Goal: Task Accomplishment & Management: Manage account settings

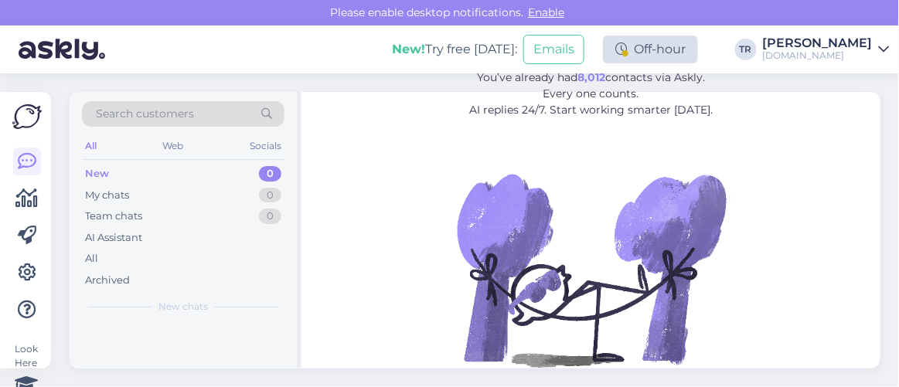
click at [669, 49] on div "Off-hour" at bounding box center [650, 50] width 95 height 28
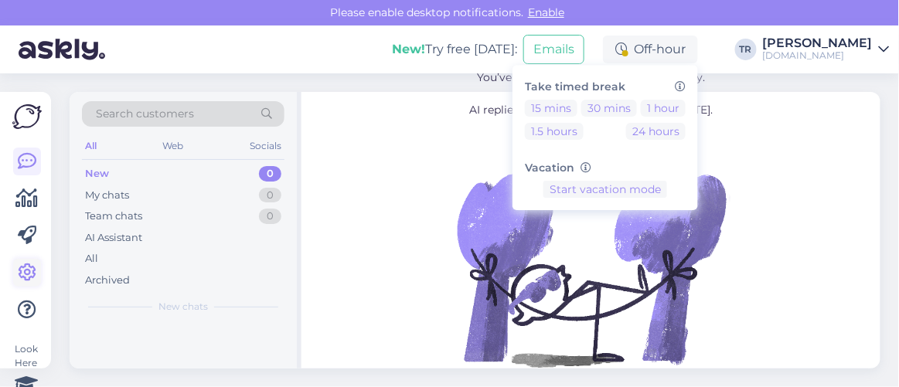
click at [26, 275] on icon at bounding box center [27, 273] width 19 height 19
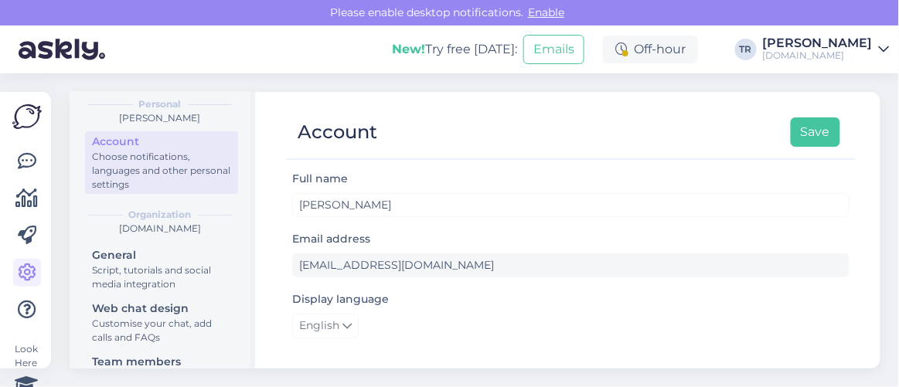
scroll to position [140, 0]
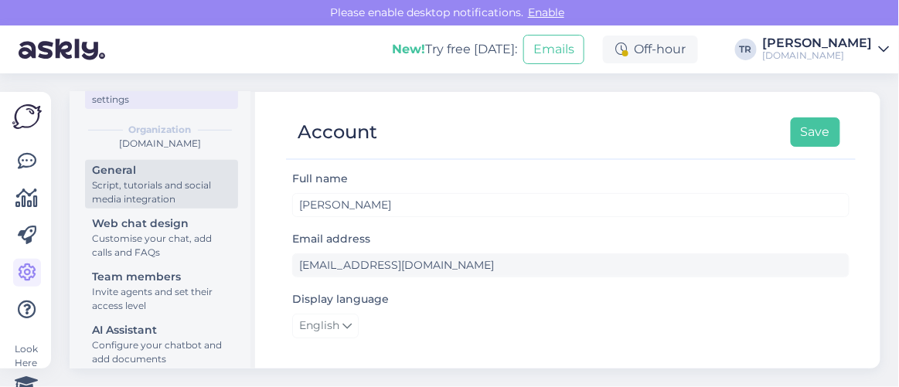
click at [151, 202] on div "Script, tutorials and social media integration" at bounding box center [161, 193] width 139 height 28
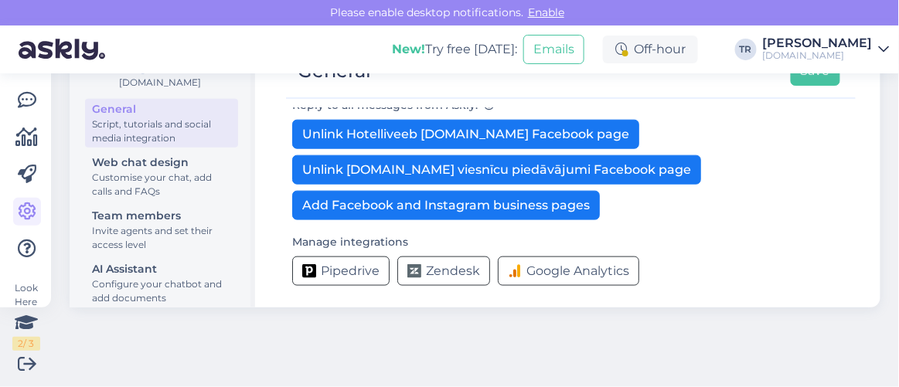
scroll to position [61, 0]
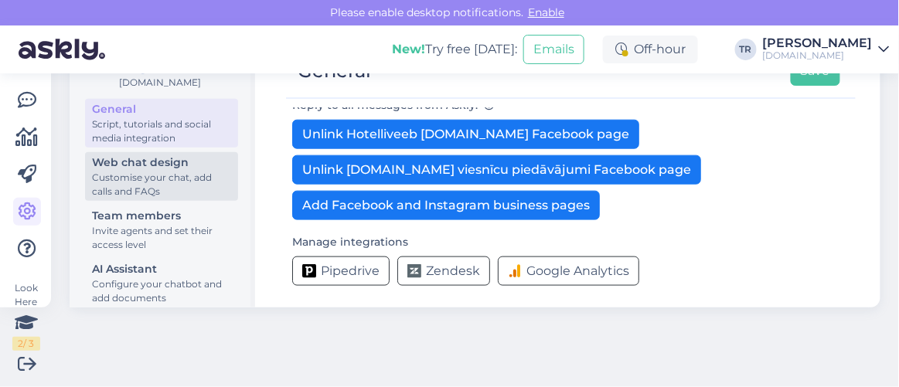
click at [143, 179] on div "Customise your chat, add calls and FAQs" at bounding box center [161, 185] width 139 height 28
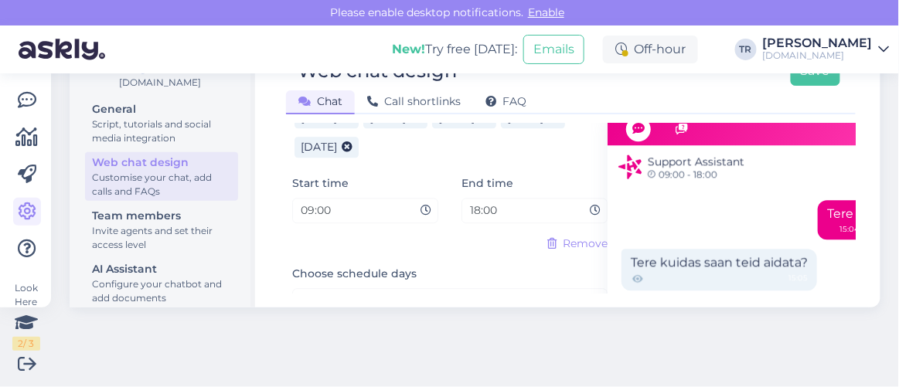
scroll to position [983, 0]
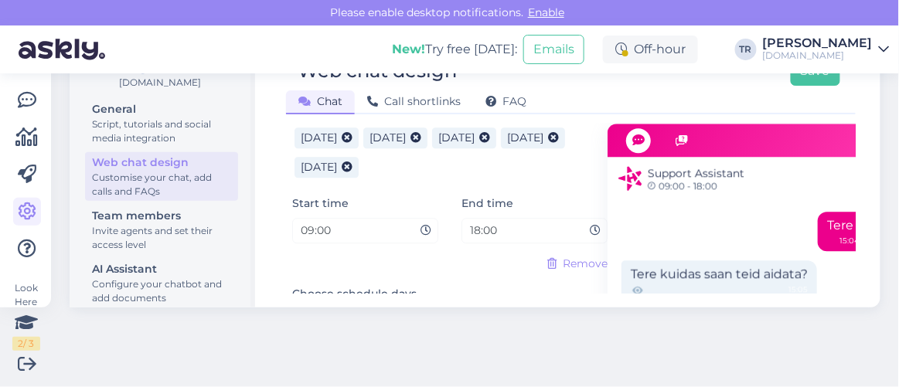
drag, startPoint x: 343, startPoint y: 223, endPoint x: 286, endPoint y: 226, distance: 57.3
click at [286, 226] on div "Start time 09:00" at bounding box center [365, 225] width 169 height 62
click at [329, 224] on input "09:00" at bounding box center [359, 231] width 121 height 18
click at [312, 228] on input "09:00" at bounding box center [359, 231] width 121 height 18
type input "10:00"
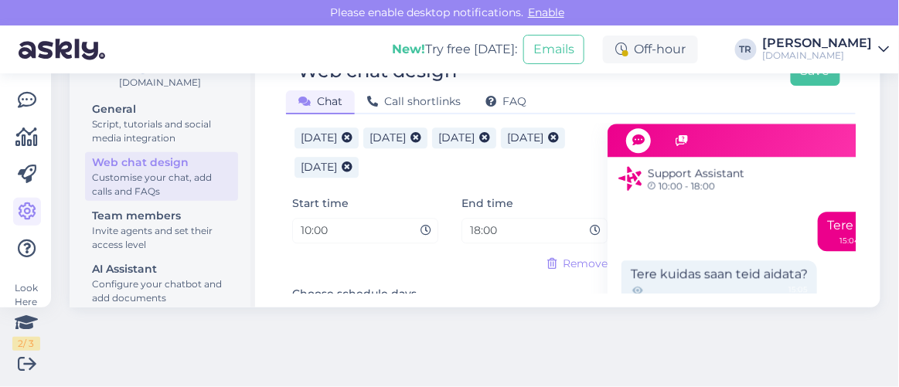
click at [478, 226] on input "18:00" at bounding box center [528, 231] width 121 height 18
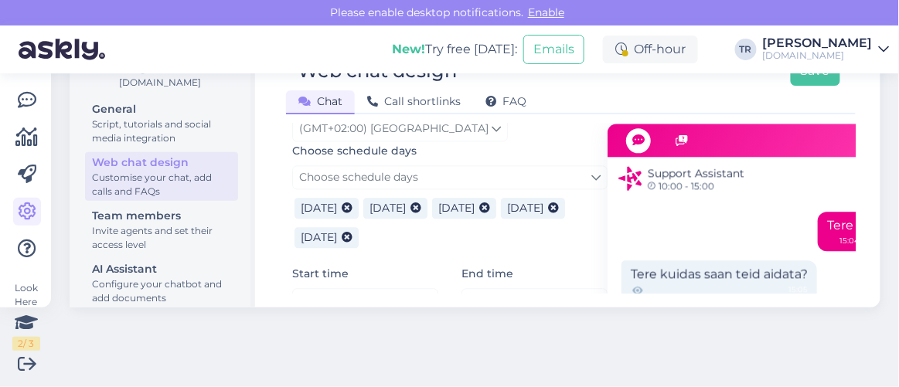
type input "15:00"
click at [810, 73] on div "New! Try free [DATE]: Emails Off-hour TR Triin Raudtamm [DOMAIN_NAME]" at bounding box center [449, 50] width 899 height 48
click at [810, 75] on button "Save" at bounding box center [815, 70] width 49 height 29
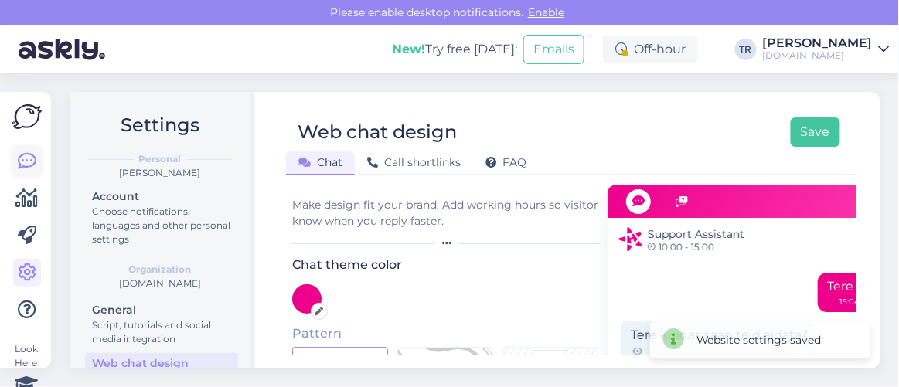
click at [22, 162] on icon at bounding box center [27, 161] width 19 height 19
